Goal: Navigation & Orientation: Understand site structure

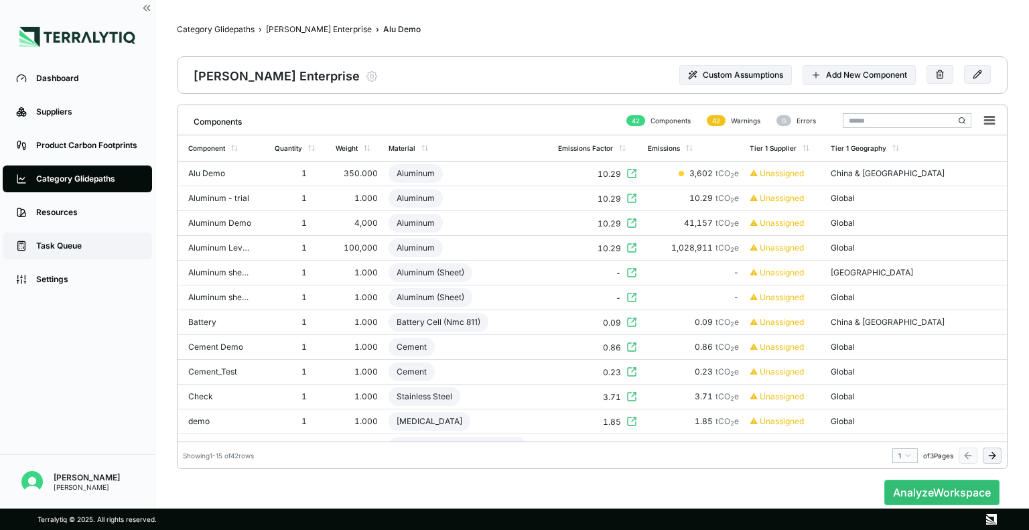
click at [66, 249] on div "Task Queue" at bounding box center [87, 245] width 102 height 11
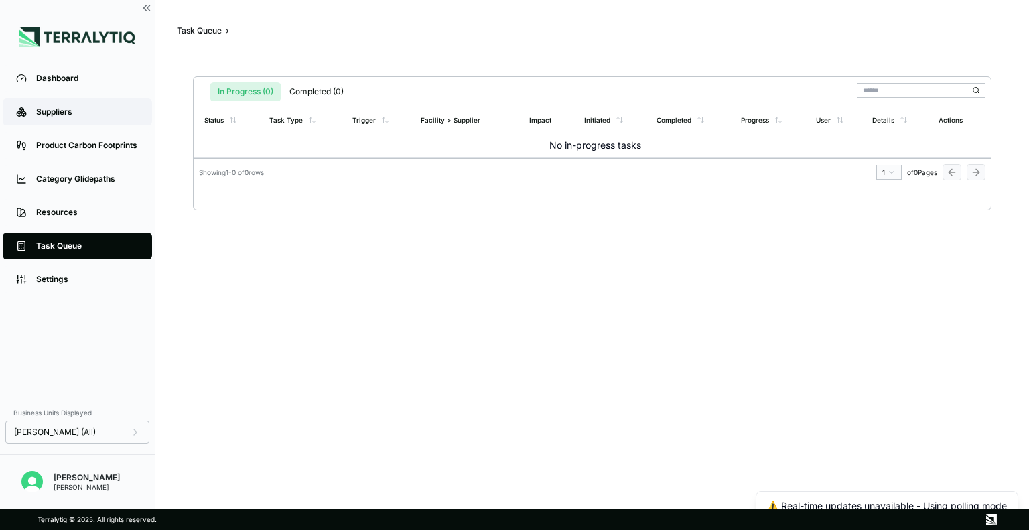
click at [112, 123] on link "Suppliers" at bounding box center [77, 111] width 149 height 27
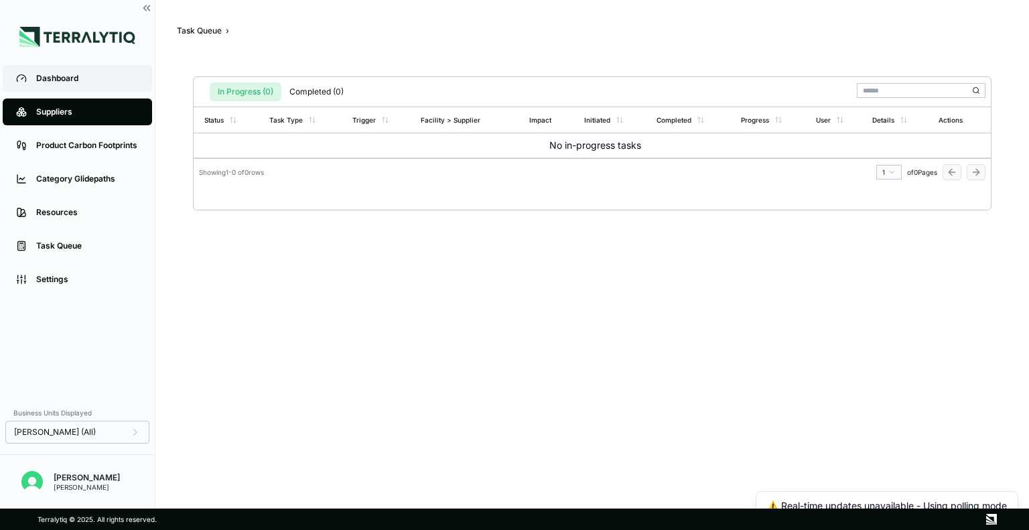
click at [82, 84] on link "Dashboard" at bounding box center [77, 78] width 149 height 27
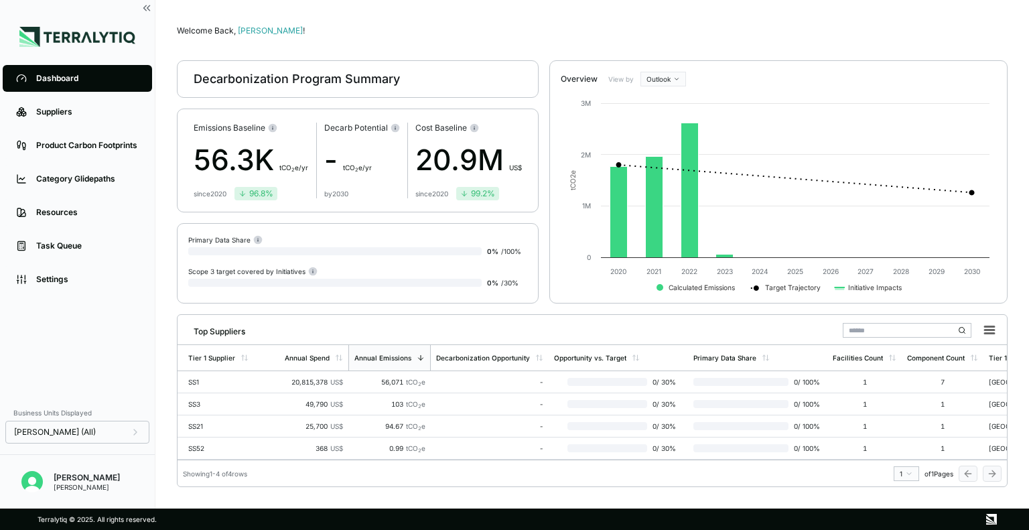
scroll to position [8, 0]
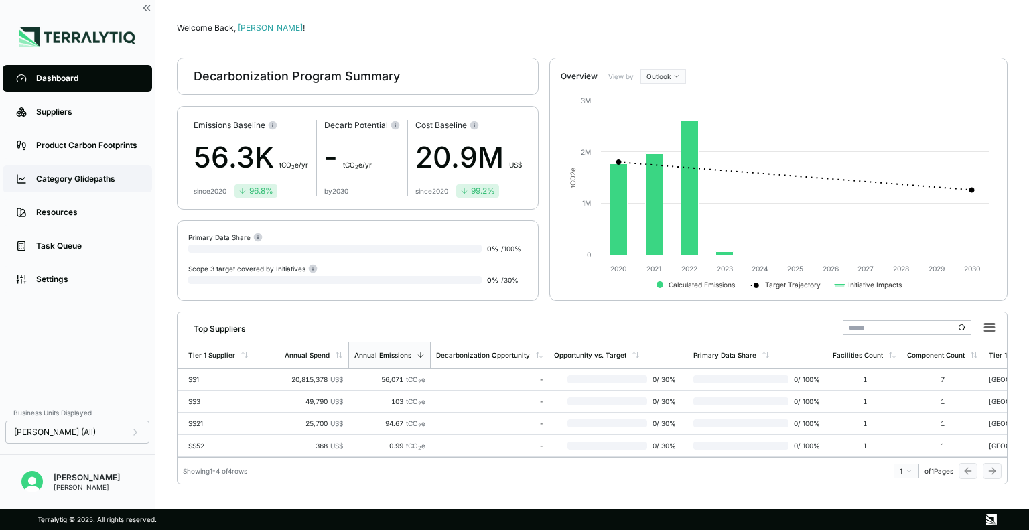
click at [113, 170] on link "Category Glidepaths" at bounding box center [77, 178] width 149 height 27
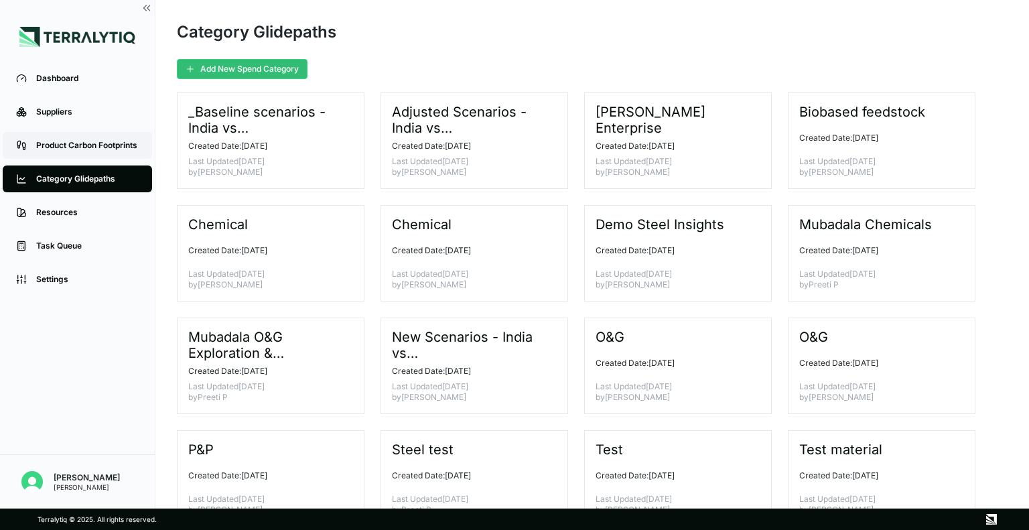
click at [62, 139] on link "Product Carbon Footprints" at bounding box center [77, 145] width 149 height 27
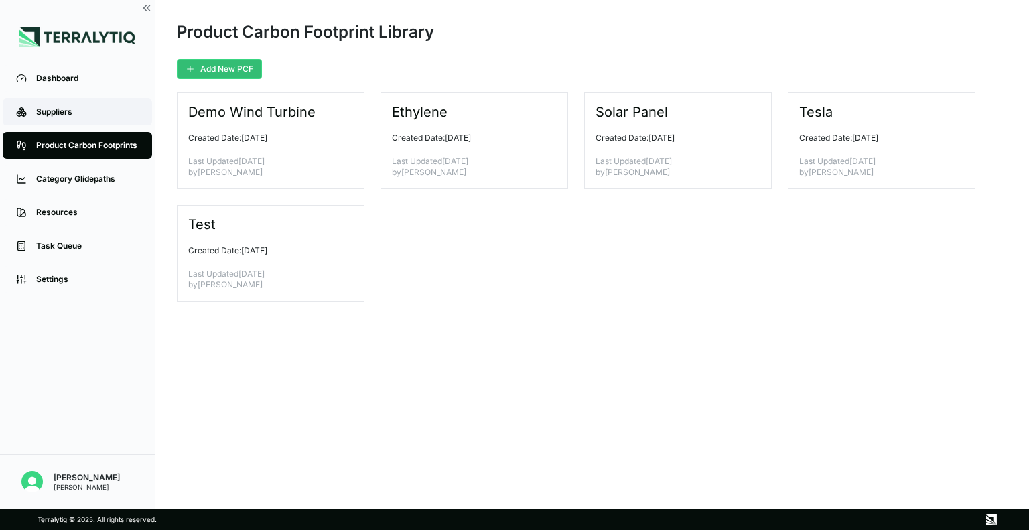
click at [100, 107] on div "Suppliers" at bounding box center [87, 112] width 102 height 11
